Goal: Find contact information: Find contact information

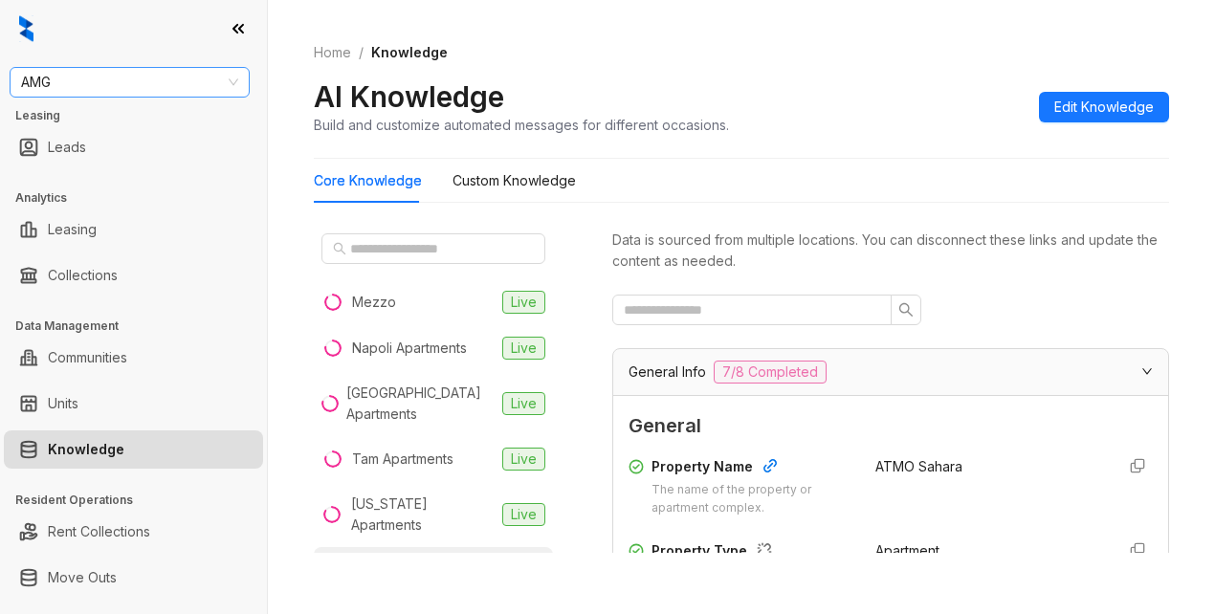
click at [146, 81] on span "AMG" at bounding box center [129, 82] width 217 height 29
type input "********"
click at [151, 134] on div "Magnolia Capital" at bounding box center [129, 120] width 233 height 31
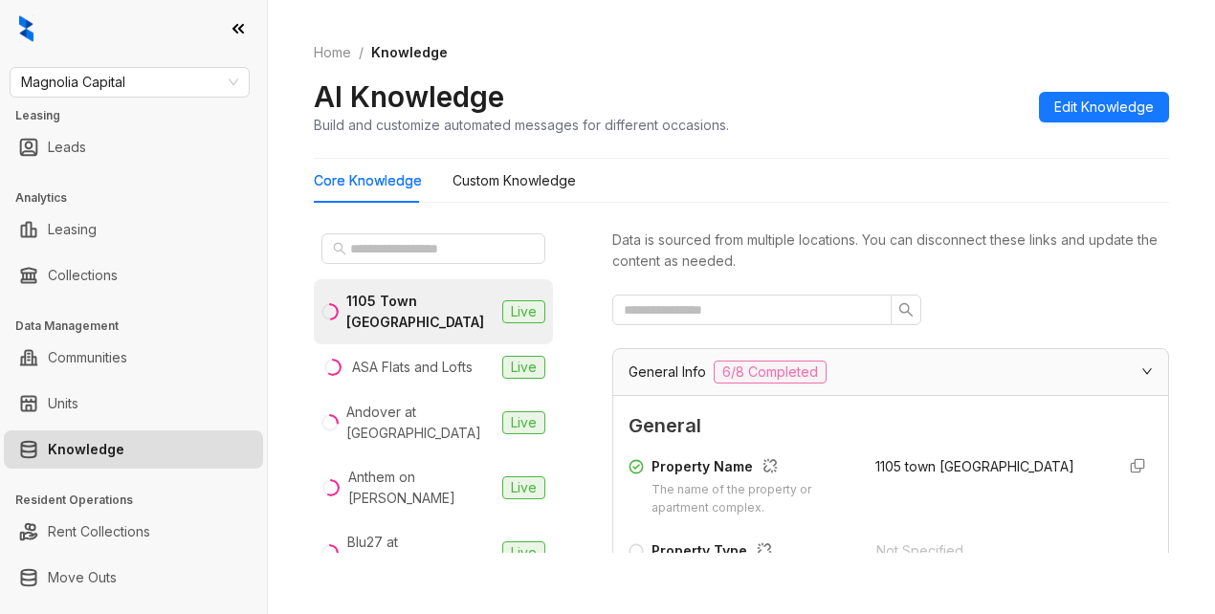
click at [791, 82] on div "AI Knowledge Build and customize automated messages for different occasions. Ed…" at bounding box center [742, 106] width 856 height 56
click at [364, 251] on input "text" at bounding box center [434, 248] width 168 height 21
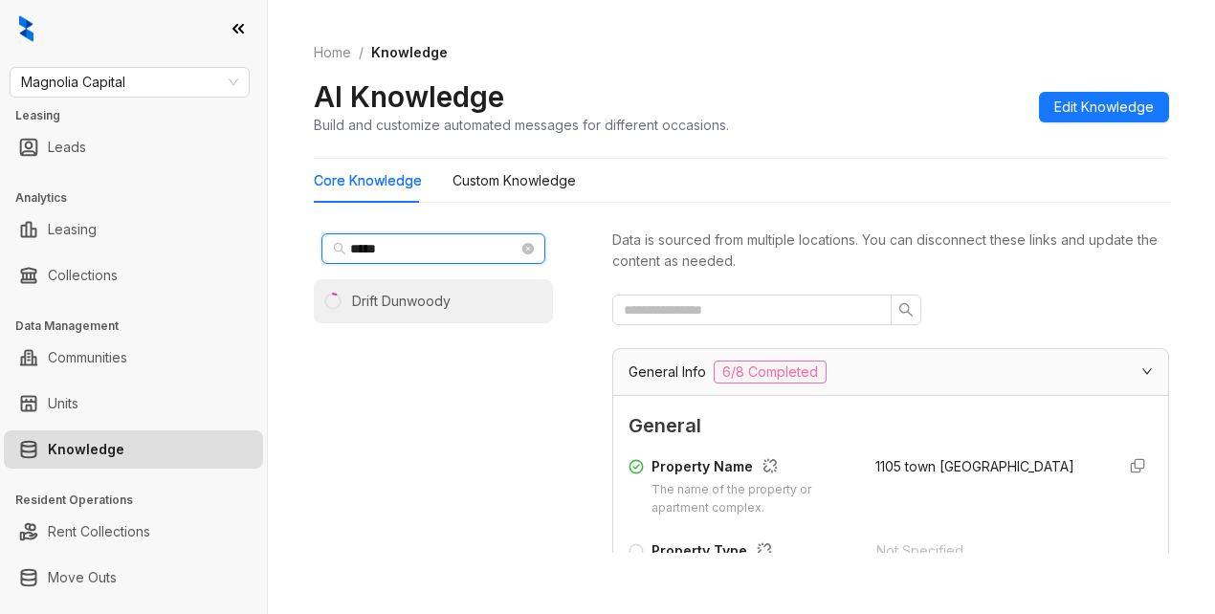
type input "*****"
click at [396, 302] on div "Drift Dunwoody" at bounding box center [401, 301] width 99 height 21
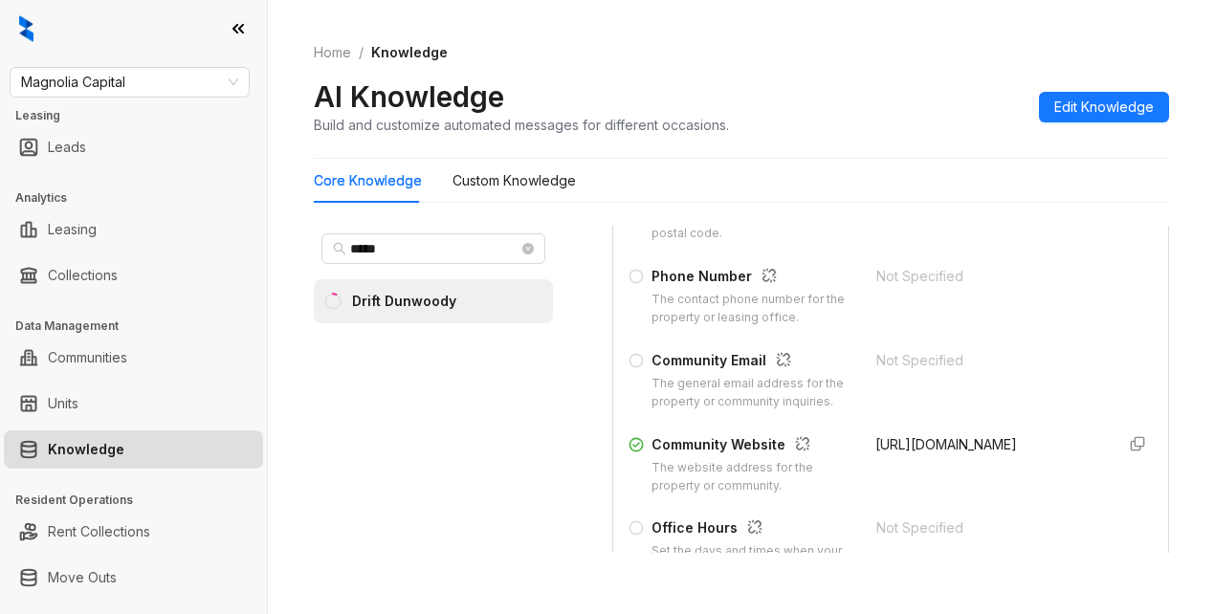
scroll to position [479, 0]
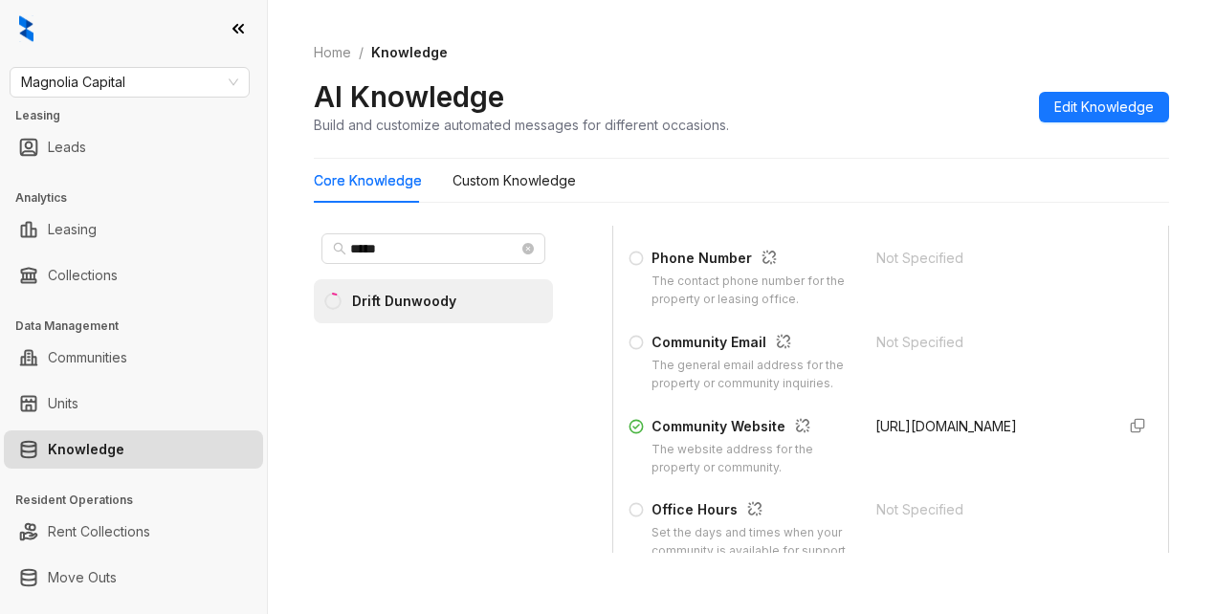
drag, startPoint x: 851, startPoint y: 460, endPoint x: 1032, endPoint y: 496, distance: 184.3
click at [1032, 478] on div "Community Website The website address for the property or community. https://ww…" at bounding box center [891, 446] width 524 height 61
copy span "https://www.driftdunwoody.com/drift-dunwoody-ga/"
click at [997, 484] on div "Property Name The name of the property or apartment complex. Drift Dunwoody Pro…" at bounding box center [891, 227] width 524 height 514
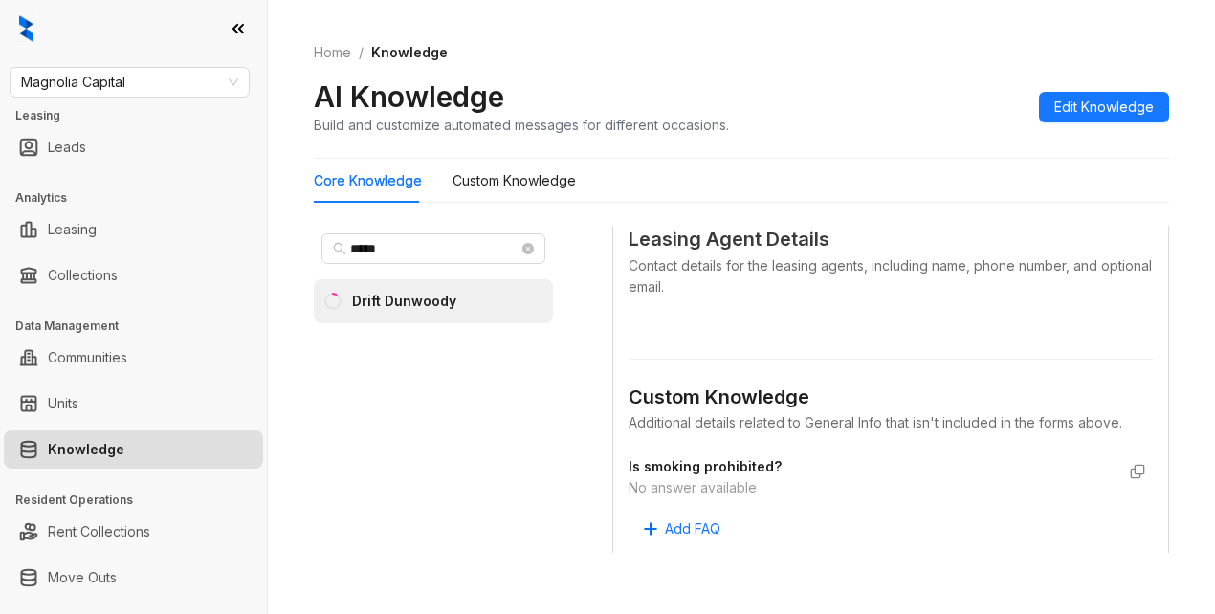
scroll to position [1148, 0]
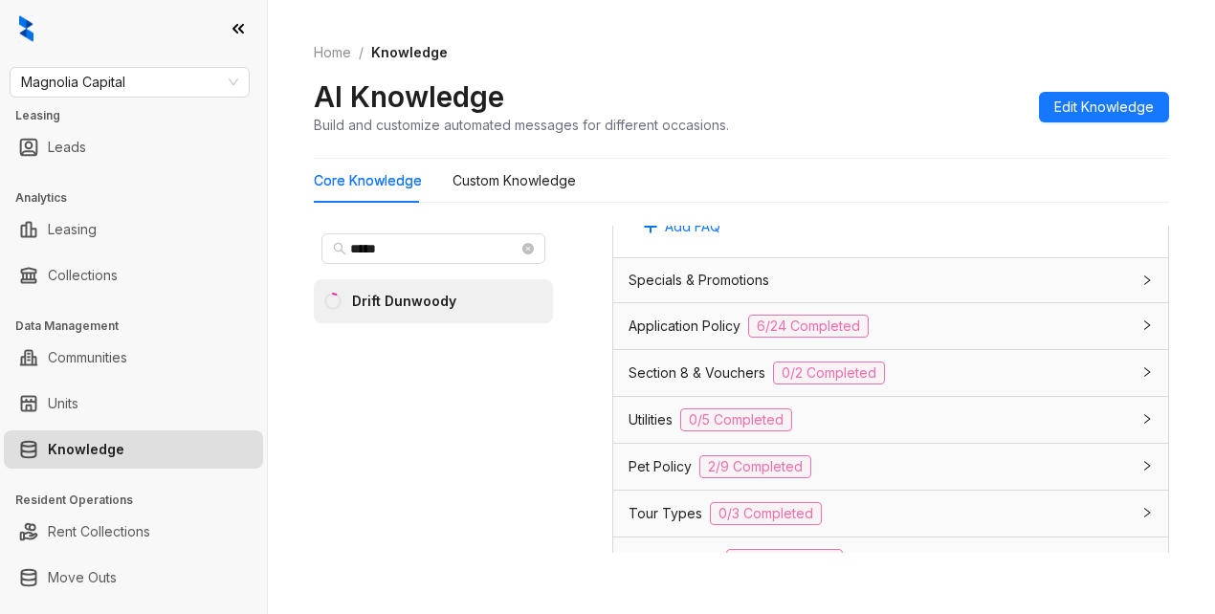
click at [746, 338] on div "Application Policy 6/24 Completed" at bounding box center [879, 326] width 501 height 23
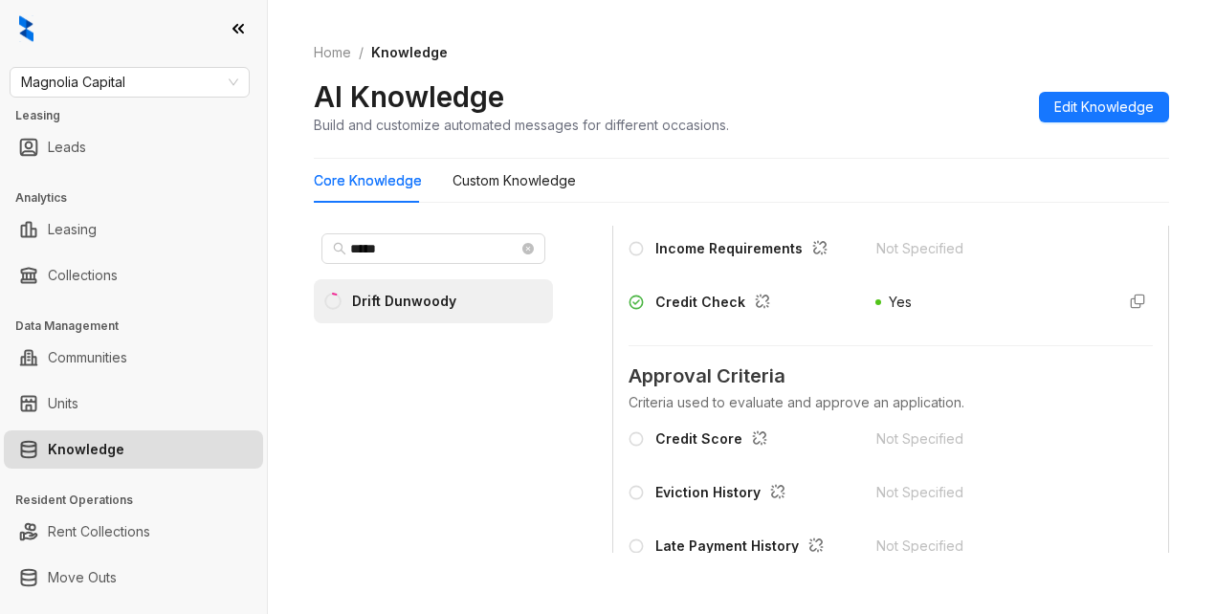
scroll to position [1627, 0]
click at [811, 73] on div "Home / Knowledge AI Knowledge Build and customize automated messages for differ…" at bounding box center [742, 89] width 856 height 140
drag, startPoint x: 1013, startPoint y: 551, endPoint x: 1025, endPoint y: 540, distance: 16.9
click at [1013, 546] on div "Credit Score Not Specified Eviction History Not Specified Late Payment History …" at bounding box center [891, 522] width 524 height 207
click at [681, 562] on div "Data is sourced from multiple locations. You can disconnect these links and upd…" at bounding box center [890, 398] width 557 height 344
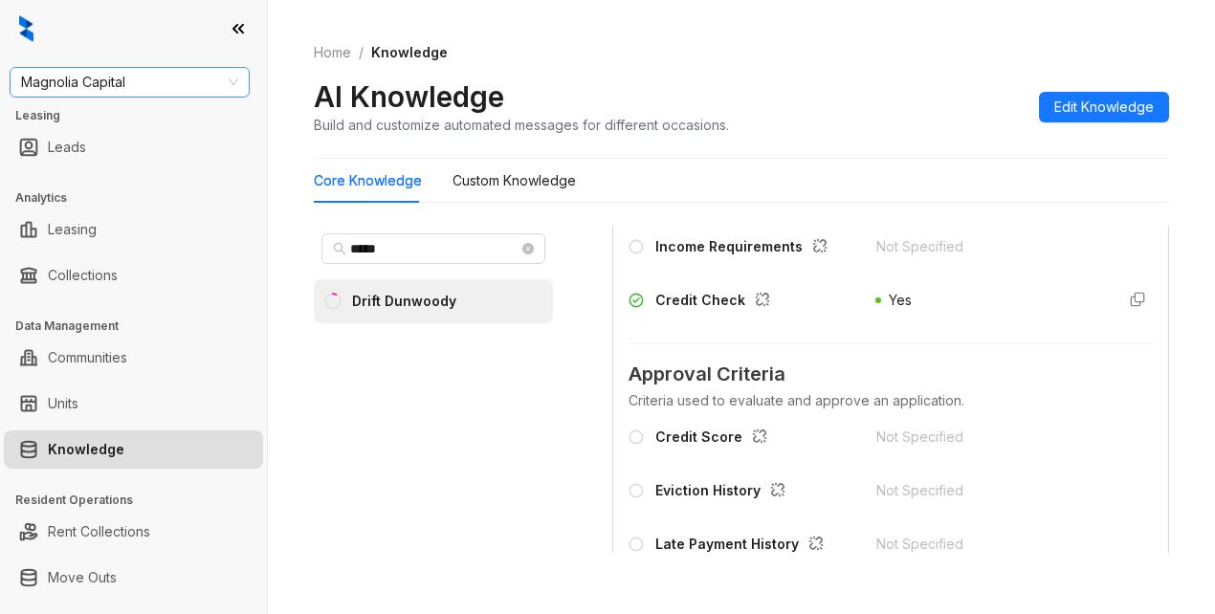
click at [138, 85] on span "Magnolia Capital" at bounding box center [129, 82] width 217 height 29
type input "********"
click at [138, 127] on div "Case and Associates" at bounding box center [130, 120] width 210 height 21
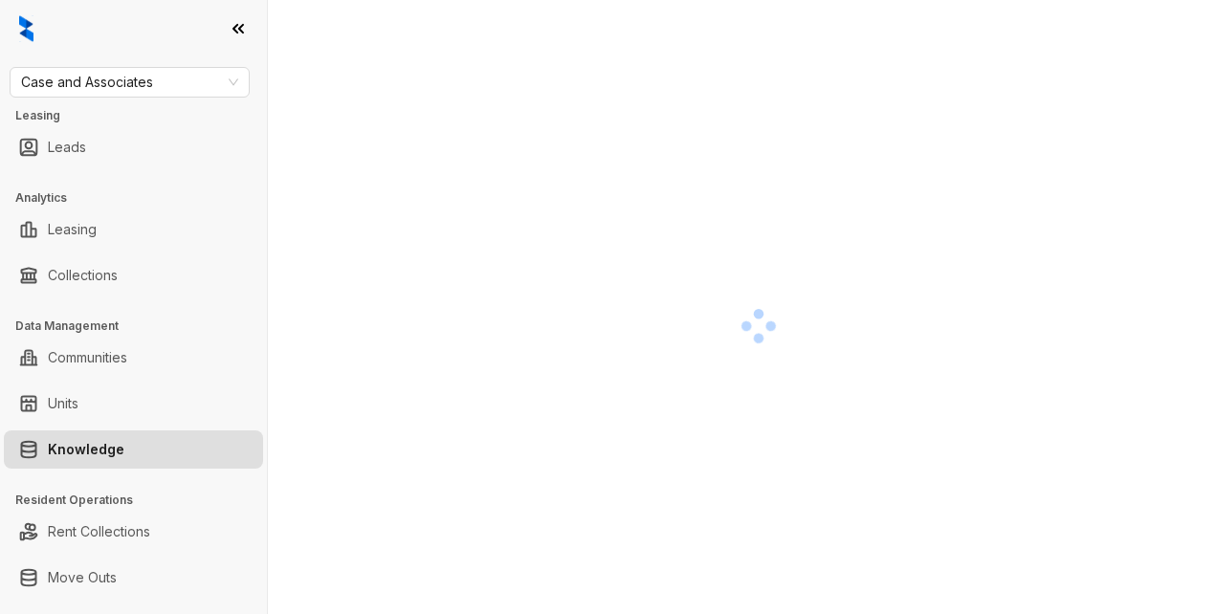
click at [518, 240] on div at bounding box center [759, 326] width 890 height 614
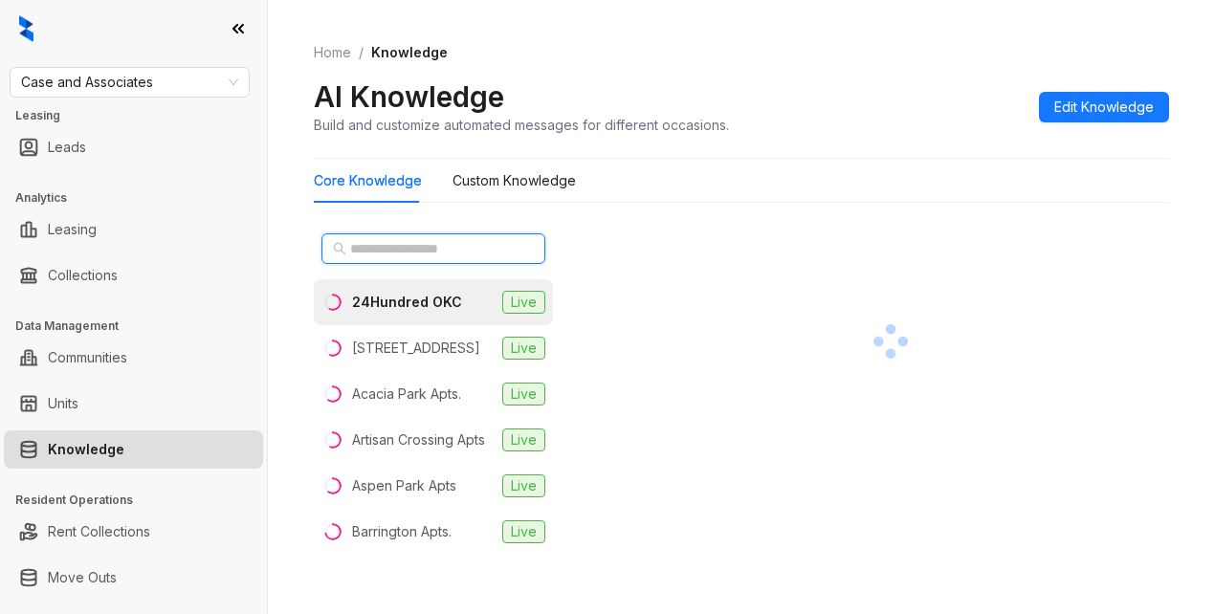
click at [362, 248] on input "text" at bounding box center [434, 248] width 168 height 21
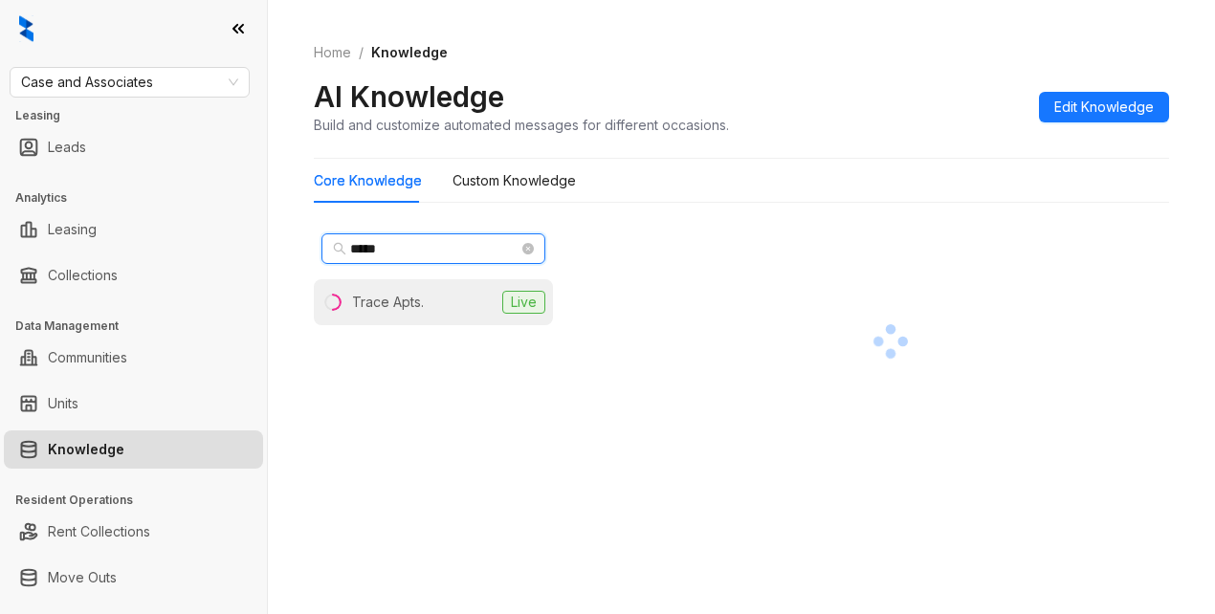
type input "*****"
click at [429, 310] on li "Trace Apts. Live" at bounding box center [433, 302] width 239 height 46
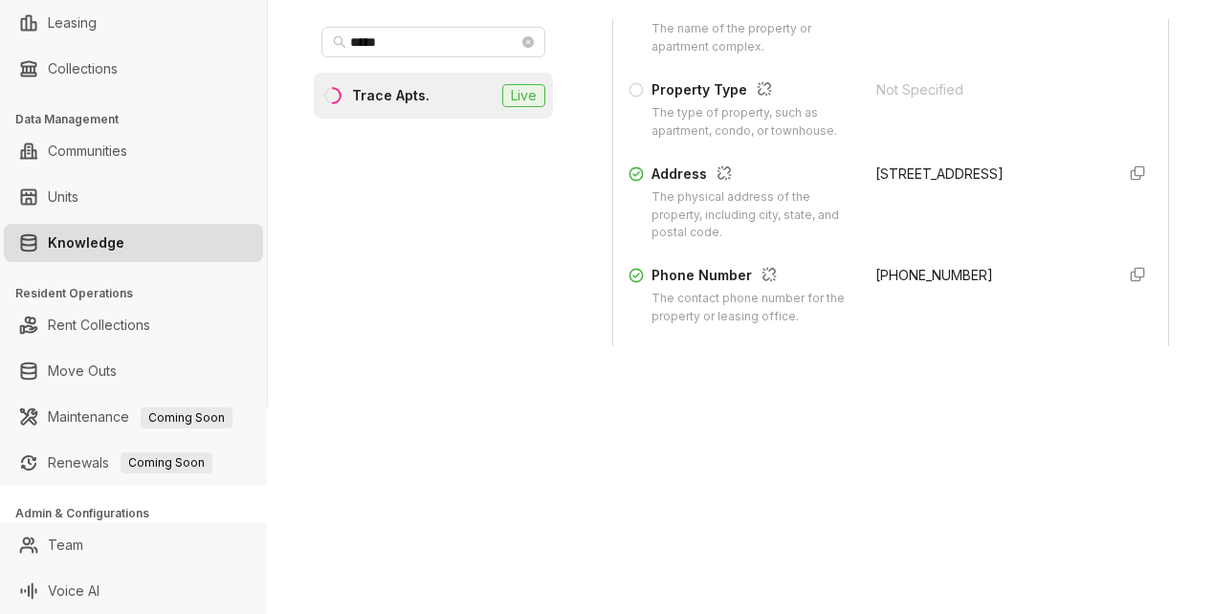
scroll to position [287, 0]
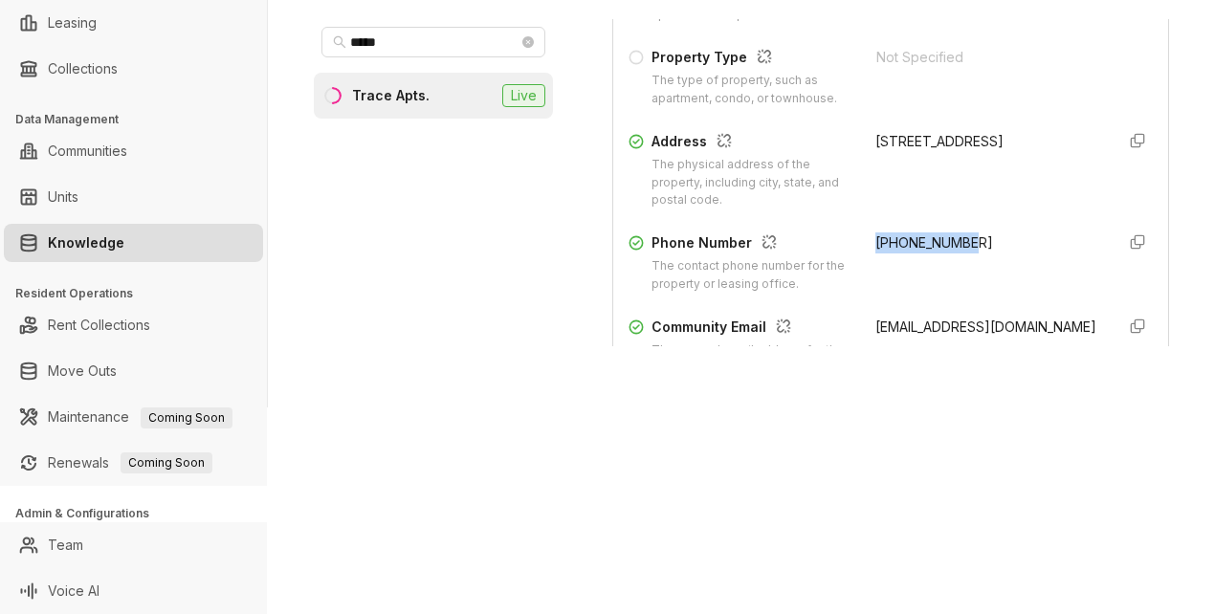
drag, startPoint x: 847, startPoint y: 256, endPoint x: 971, endPoint y: 265, distance: 124.8
click at [971, 265] on div "Phone Number The contact phone number for the property or leasing office. +1601…" at bounding box center [891, 263] width 524 height 61
copy span "+16019561194"
click at [787, 499] on div "Case and Associates Leasing Leads Analytics Leasing Collections Data Management…" at bounding box center [607, 307] width 1215 height 614
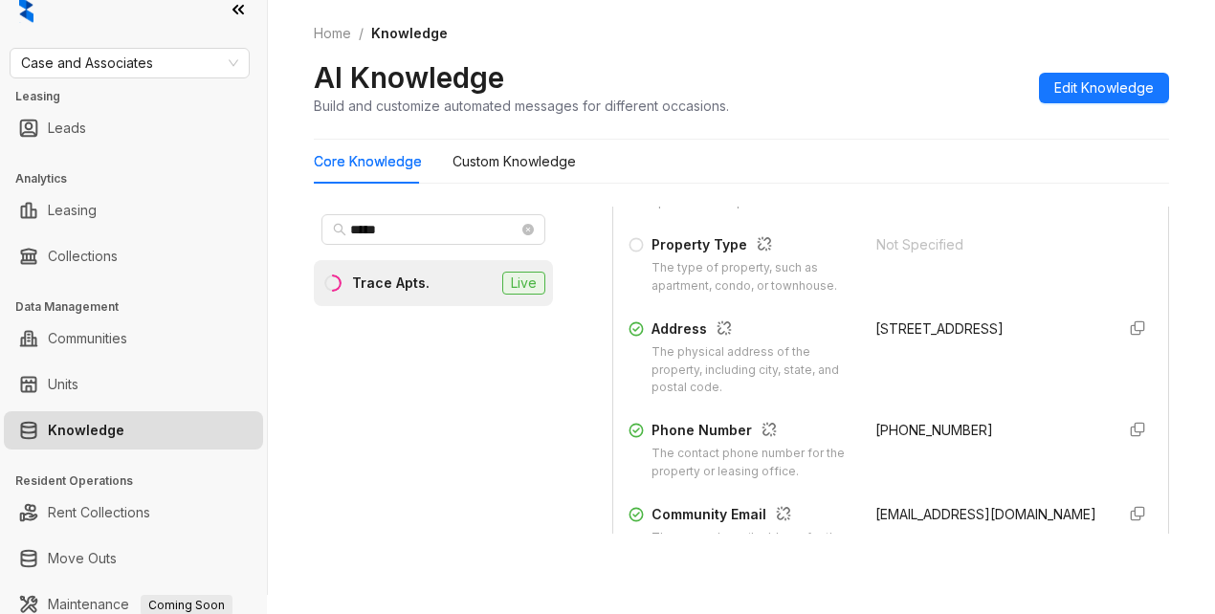
scroll to position [0, 0]
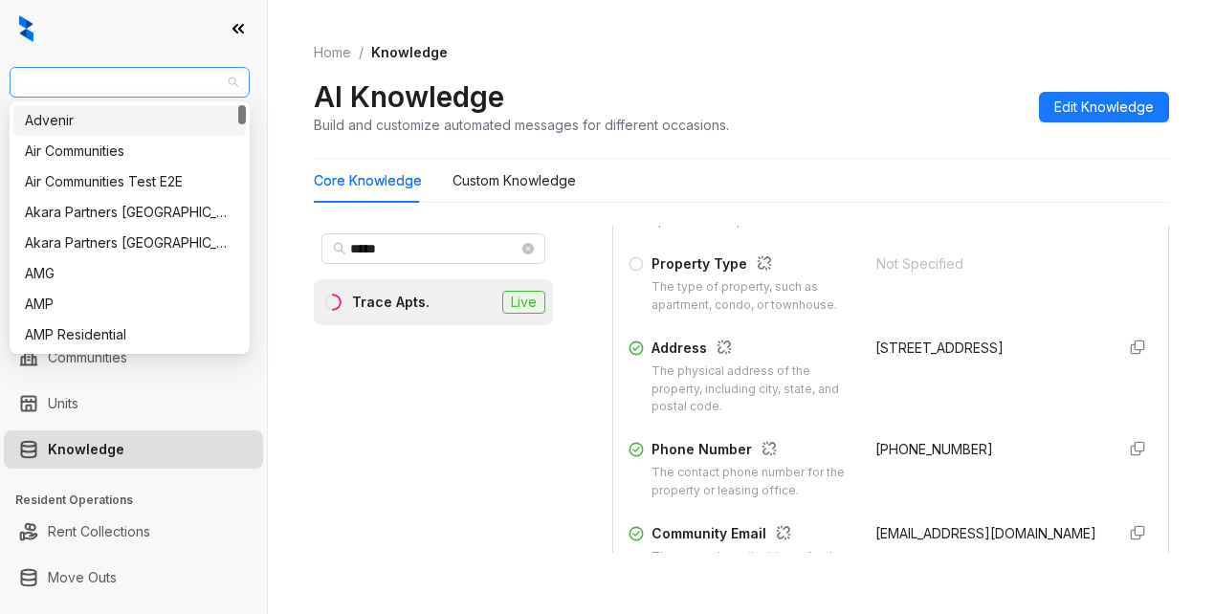
click at [177, 74] on span "Case and Associates" at bounding box center [129, 82] width 217 height 29
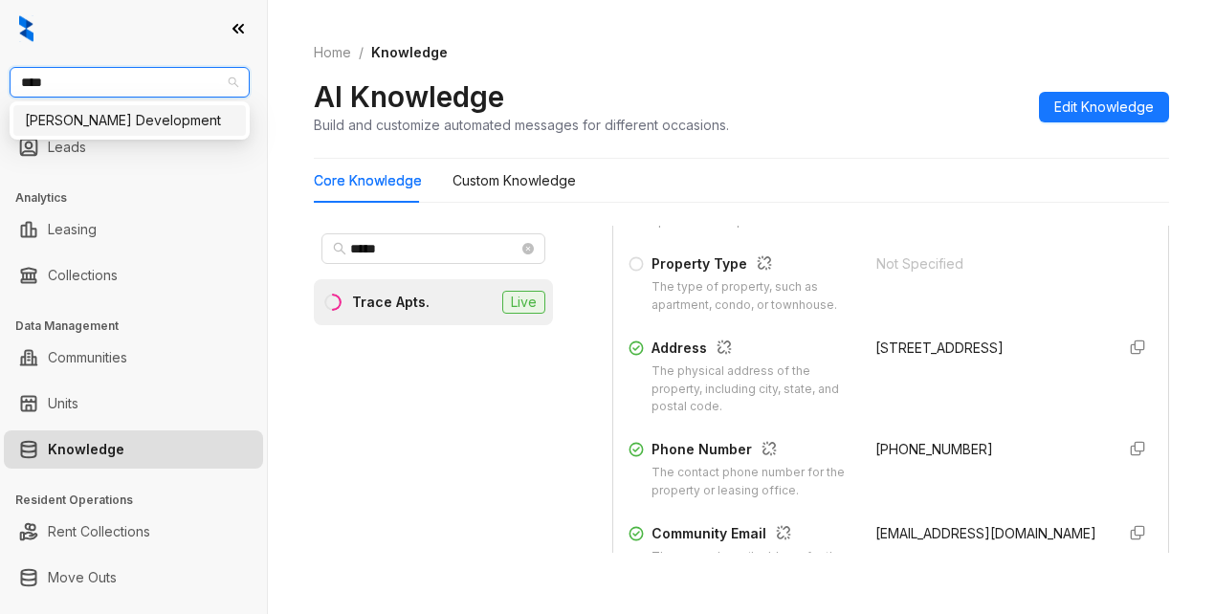
type input "*****"
click at [177, 123] on div "Davis Development" at bounding box center [130, 120] width 210 height 21
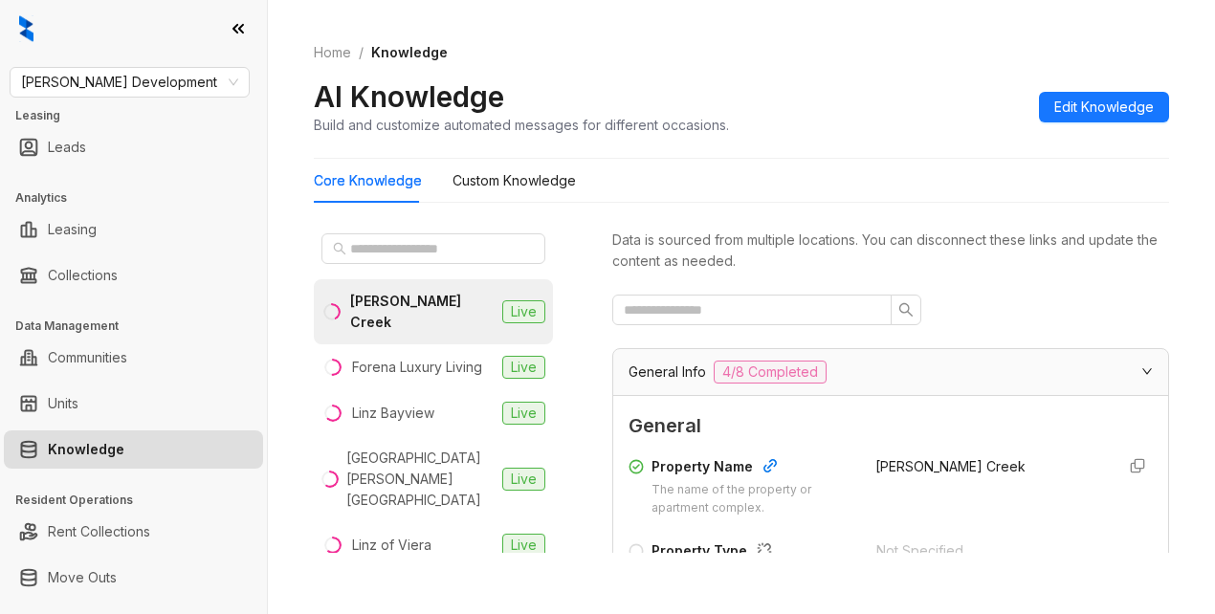
drag, startPoint x: 823, startPoint y: 84, endPoint x: 826, endPoint y: 101, distance: 17.5
click at [825, 88] on div "AI Knowledge Build and customize automated messages for different occasions. Ed…" at bounding box center [742, 106] width 856 height 56
click at [400, 239] on input "text" at bounding box center [434, 248] width 168 height 21
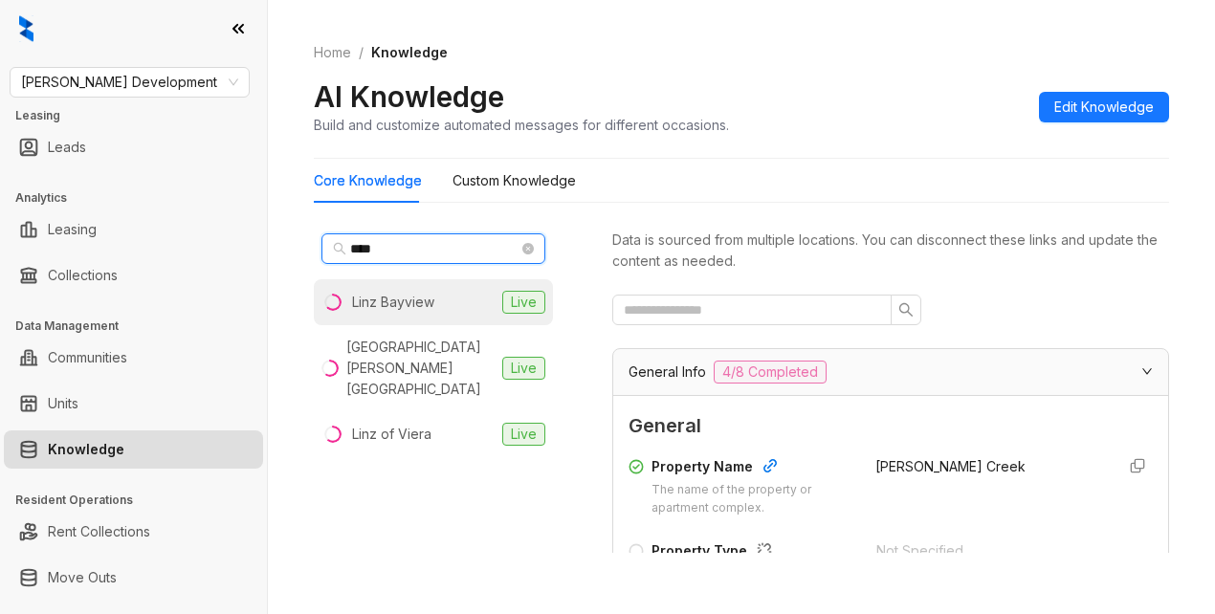
type input "****"
click at [384, 297] on div "Linz Bayview" at bounding box center [393, 302] width 82 height 21
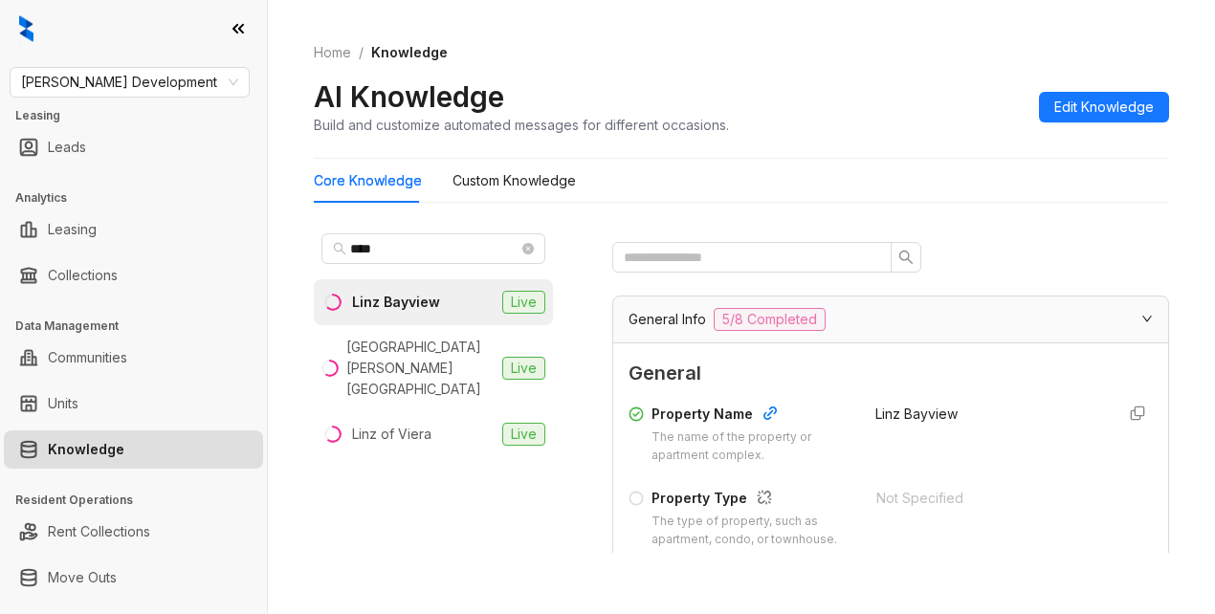
scroll to position [287, 0]
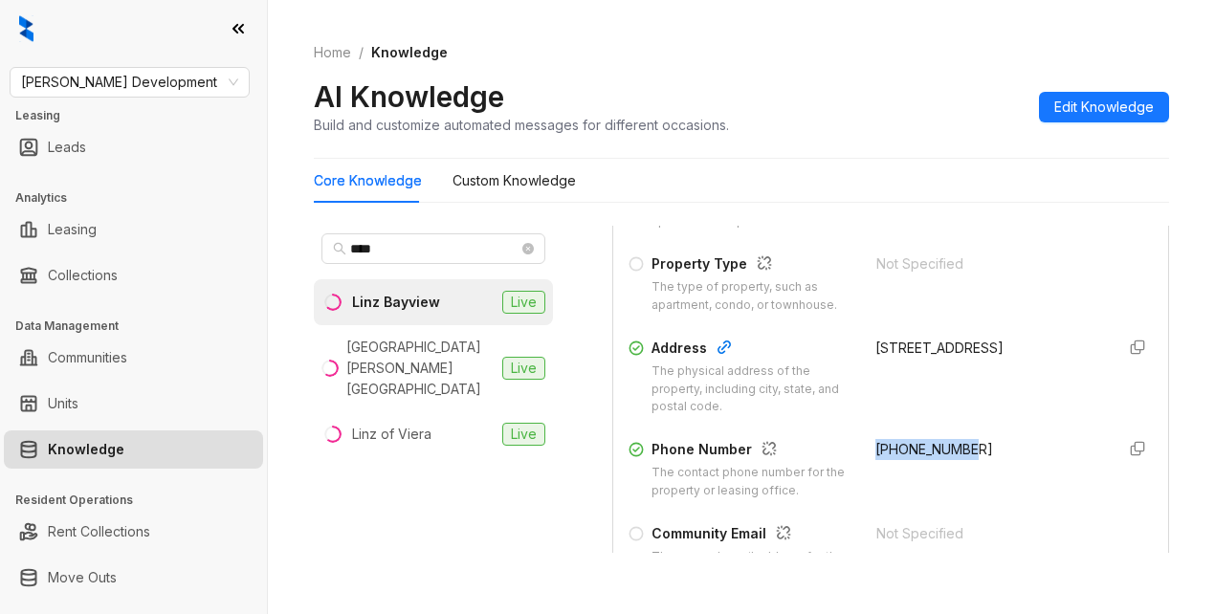
drag, startPoint x: 853, startPoint y: 465, endPoint x: 983, endPoint y: 466, distance: 130.2
click at [983, 466] on div "Phone Number The contact phone number for the property or leasing office. [PHON…" at bounding box center [891, 469] width 524 height 61
copy span "[PHONE_NUMBER]"
click at [901, 92] on div "AI Knowledge Build and customize automated messages for different occasions. Ed…" at bounding box center [742, 106] width 856 height 56
